Goal: Transaction & Acquisition: Purchase product/service

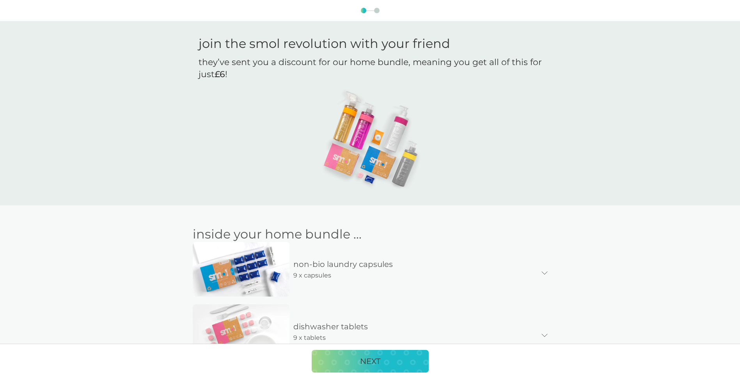
click at [509, 151] on div "join the smol revolution with your friend they’ve sent you a discount for our h…" at bounding box center [370, 333] width 740 height 607
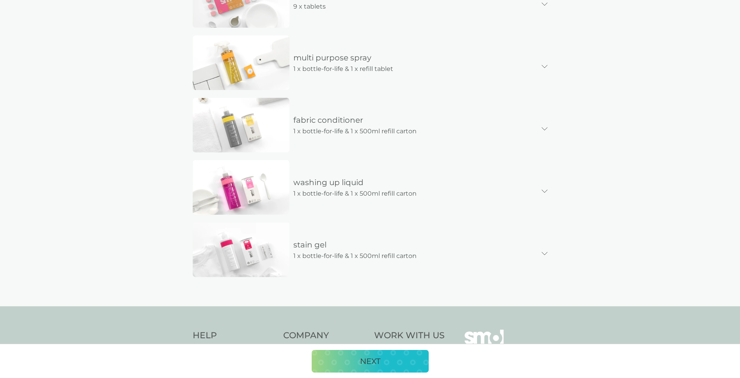
scroll to position [429, 0]
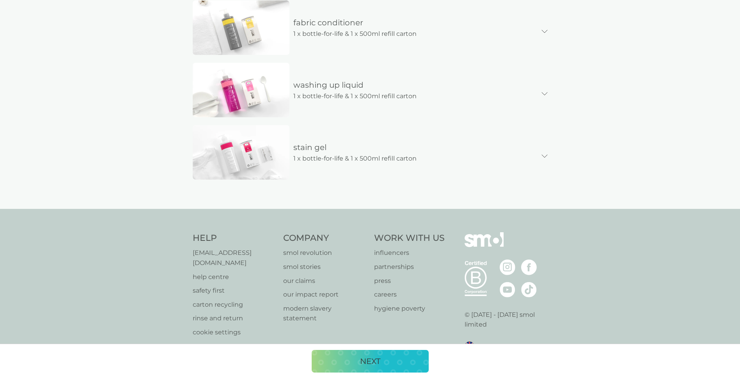
click at [368, 362] on p "NEXT" at bounding box center [370, 361] width 20 height 12
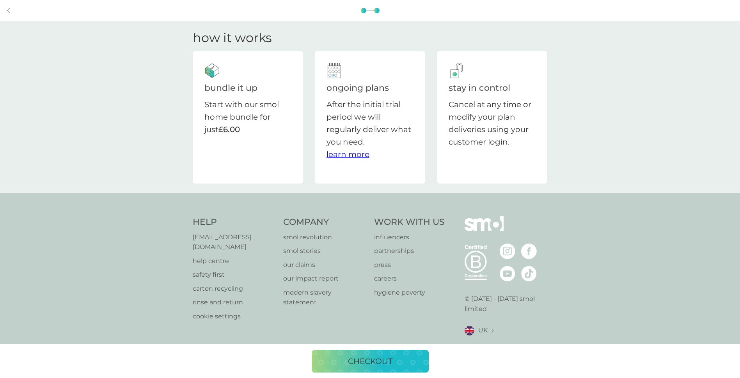
scroll to position [0, 0]
click at [384, 358] on p "checkout" at bounding box center [372, 361] width 44 height 12
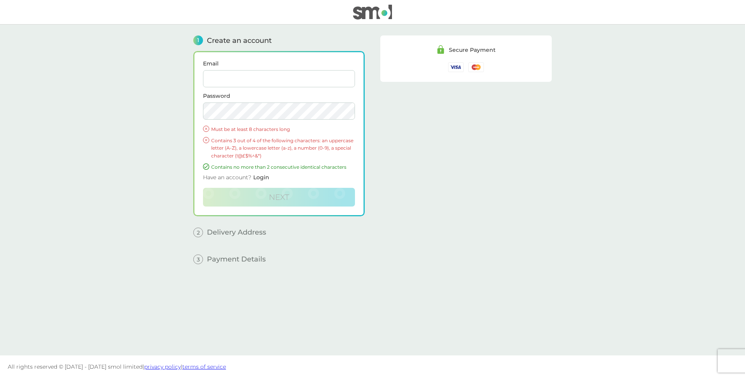
click at [247, 78] on input "Email" at bounding box center [279, 78] width 152 height 17
type input "[EMAIL_ADDRESS][DOMAIN_NAME]"
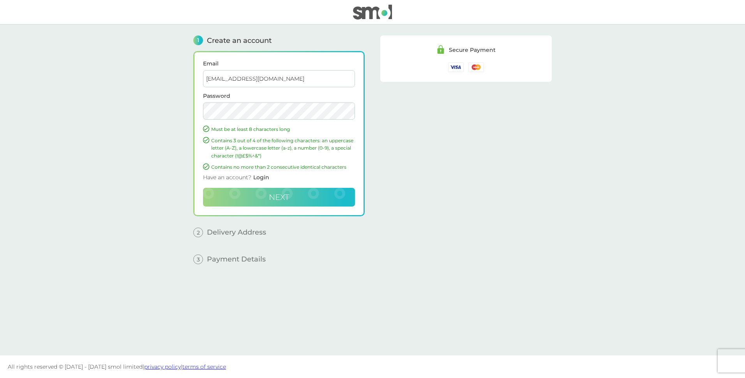
click at [297, 190] on button "Next" at bounding box center [279, 197] width 152 height 19
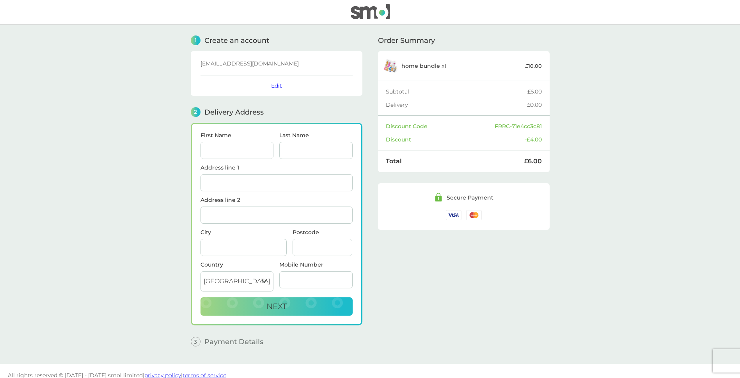
scroll to position [9, 0]
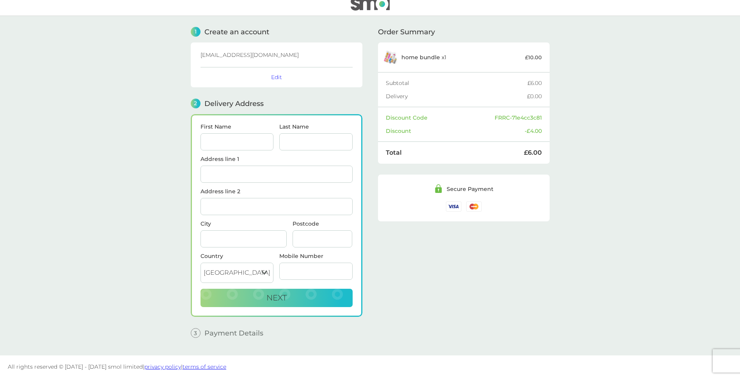
click at [230, 142] on input "First Name" at bounding box center [236, 141] width 73 height 17
type input "[PERSON_NAME]"
click at [227, 175] on input "Address line 1" at bounding box center [276, 174] width 152 height 17
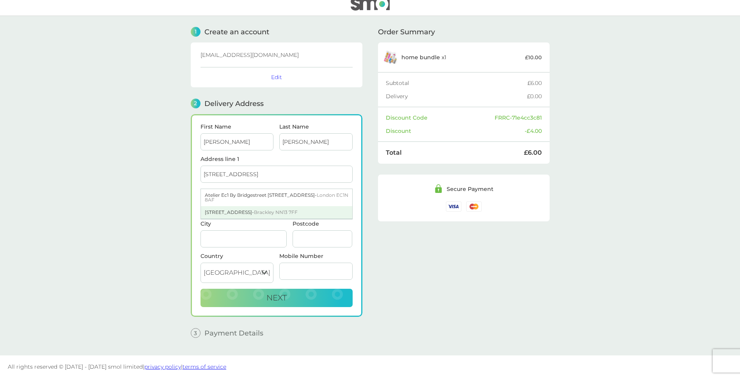
click at [241, 212] on div "[STREET_ADDRESS]" at bounding box center [276, 212] width 151 height 12
type input "[STREET_ADDRESS]"
type input "Brackley"
type input "NN13 7FF"
click at [310, 271] on input "Mobile Number" at bounding box center [315, 271] width 73 height 17
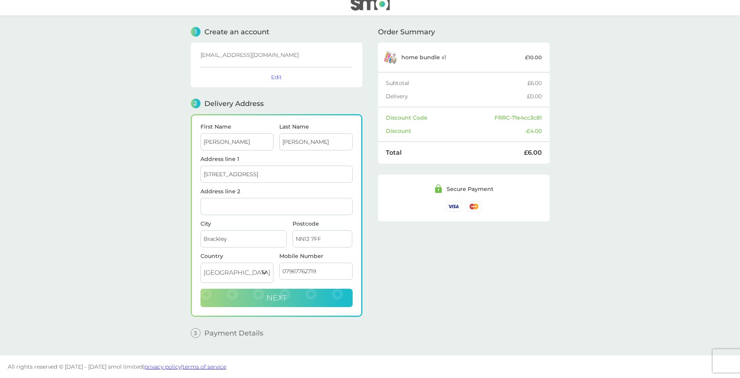
type input "07967762719"
click at [294, 296] on button "Next" at bounding box center [276, 298] width 152 height 19
checkbox input "true"
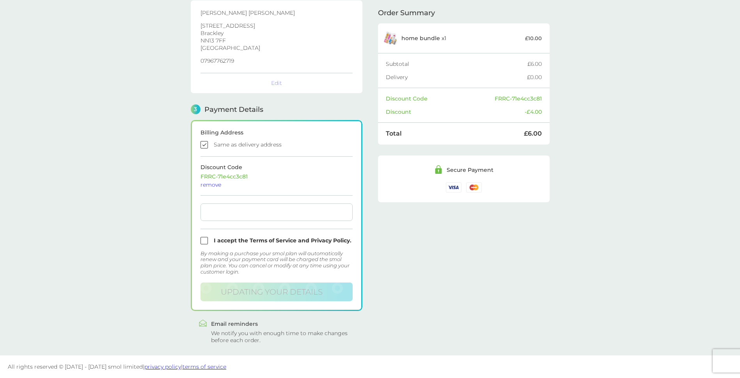
scroll to position [124, 0]
click at [202, 238] on input "checkbox" at bounding box center [276, 238] width 152 height 7
checkbox input "true"
click at [246, 214] on div at bounding box center [276, 211] width 152 height 18
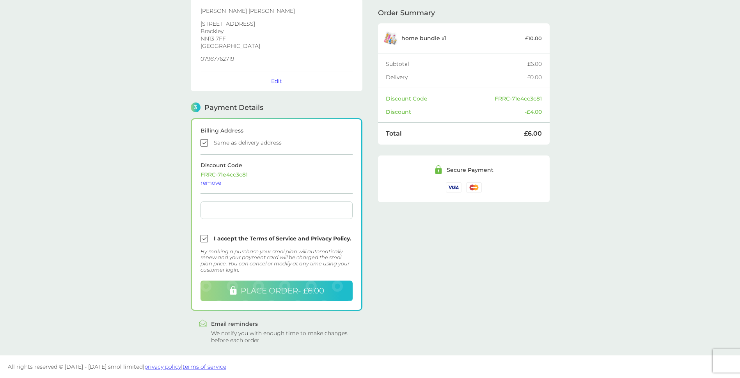
click at [279, 289] on span "PLACE ORDER - £6.00" at bounding box center [282, 290] width 83 height 9
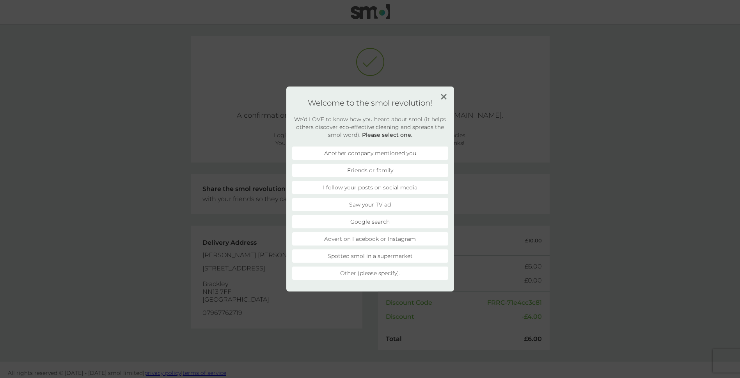
click at [398, 170] on li "Friends or family" at bounding box center [370, 170] width 156 height 13
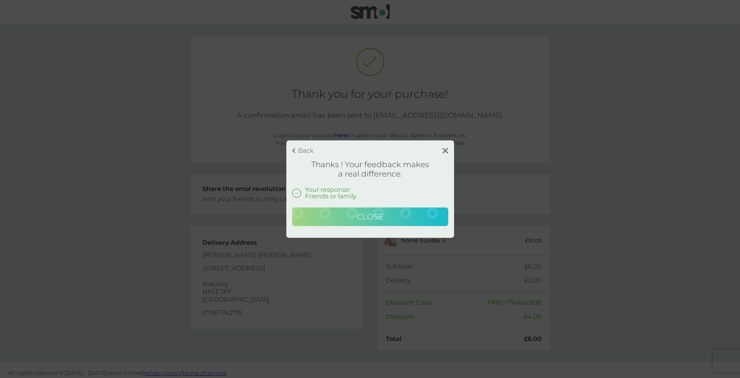
click at [388, 218] on button "Close" at bounding box center [370, 216] width 156 height 19
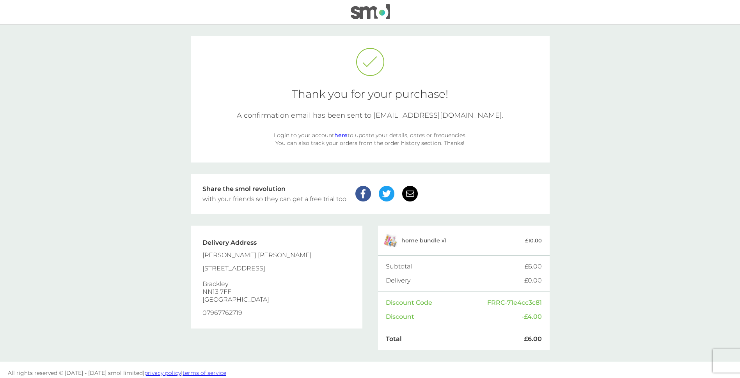
click at [411, 192] on img at bounding box center [410, 194] width 16 height 16
